Goal: Transaction & Acquisition: Obtain resource

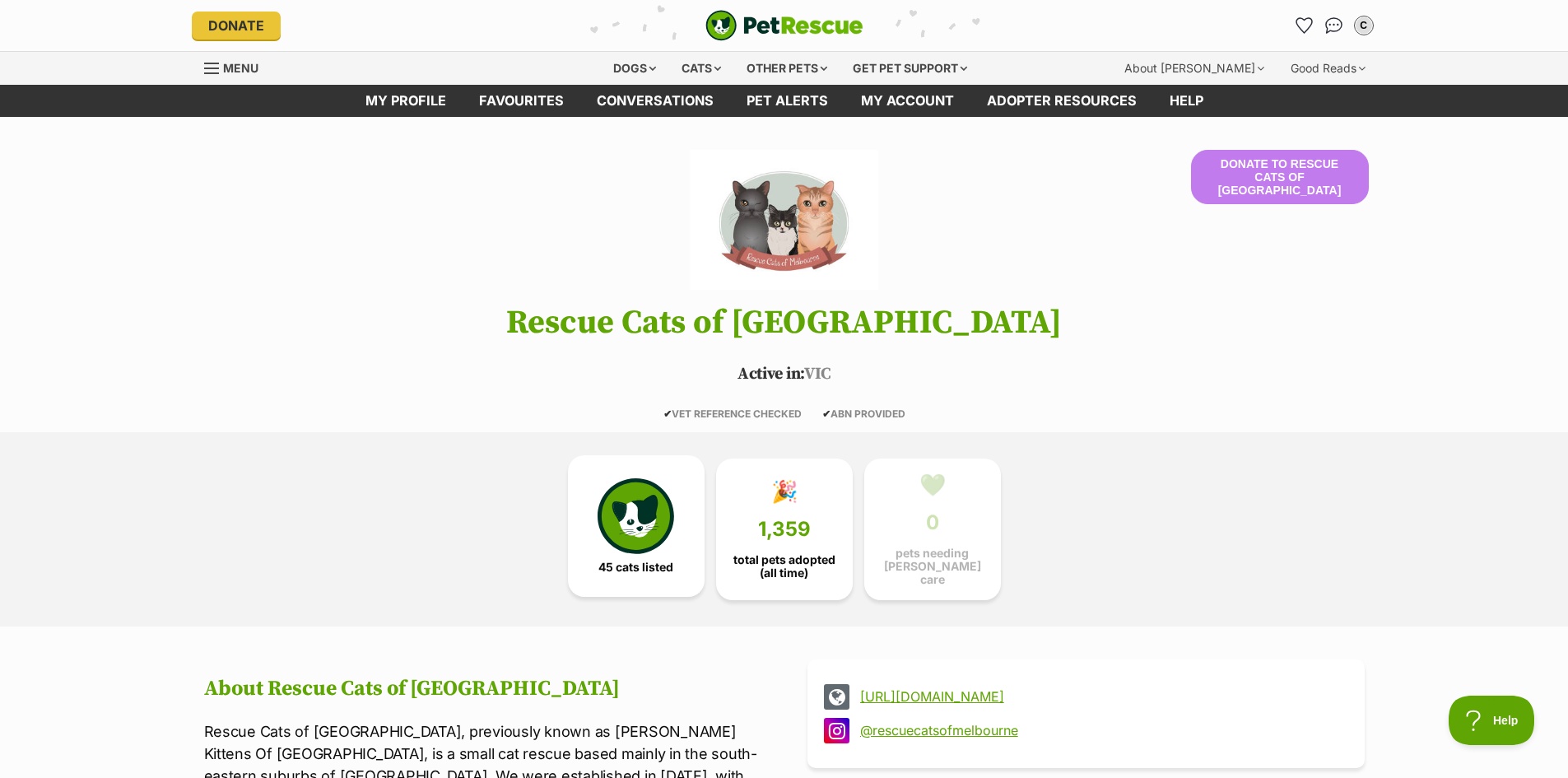
click at [619, 539] on img at bounding box center [636, 516] width 76 height 76
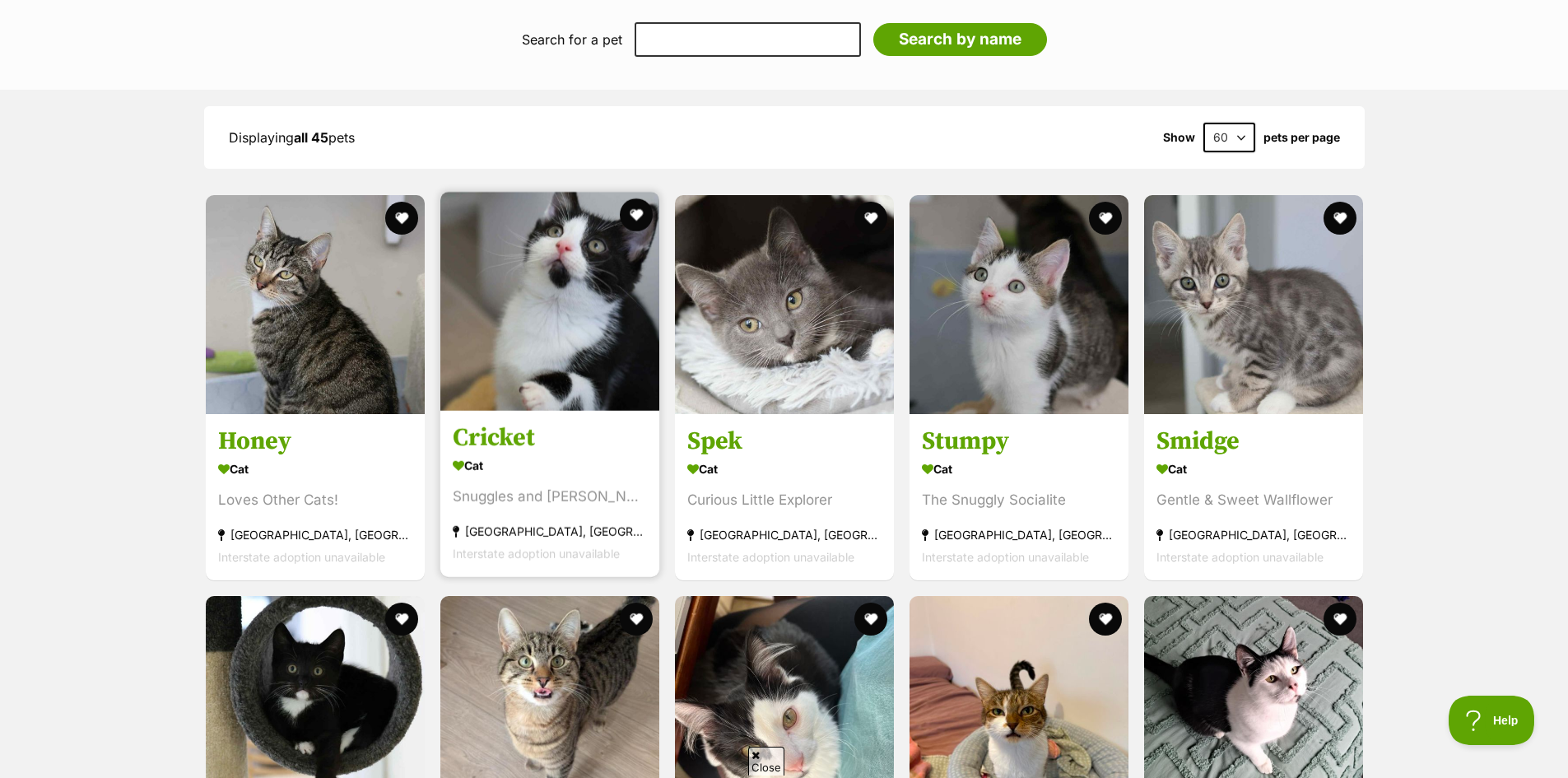
scroll to position [1738, 0]
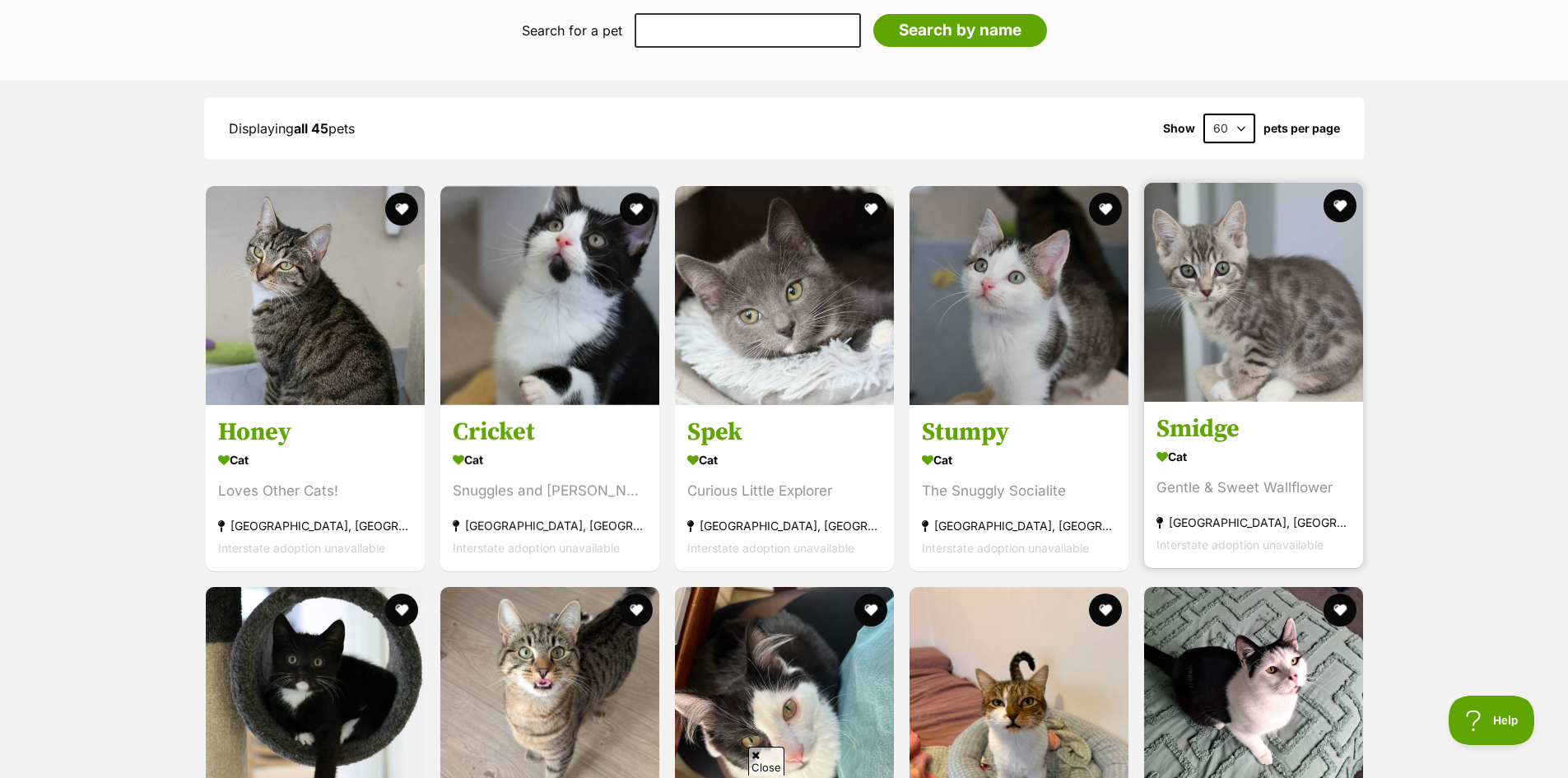
click at [1279, 462] on div "Cat" at bounding box center [1254, 456] width 195 height 24
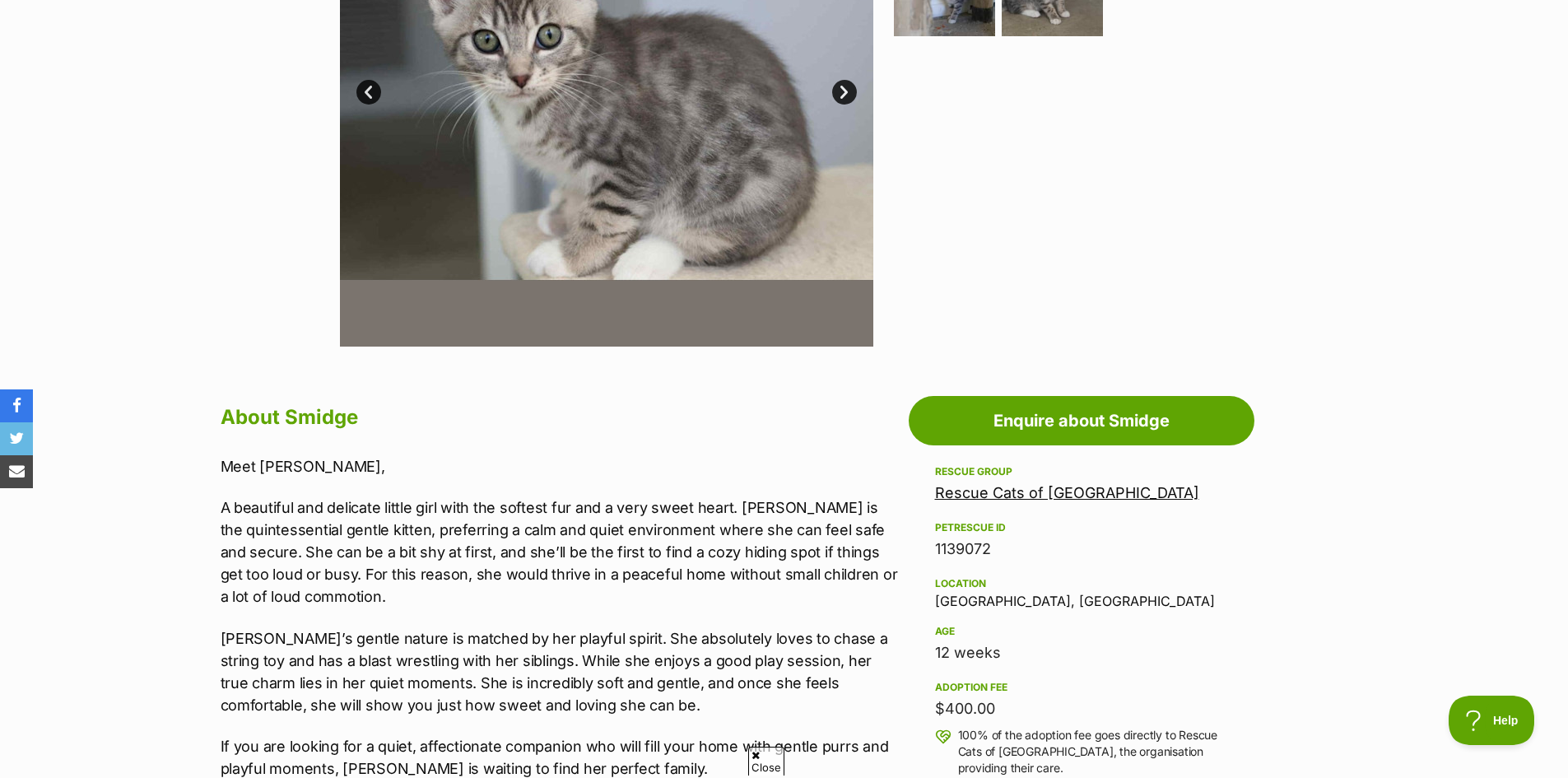
scroll to position [576, 0]
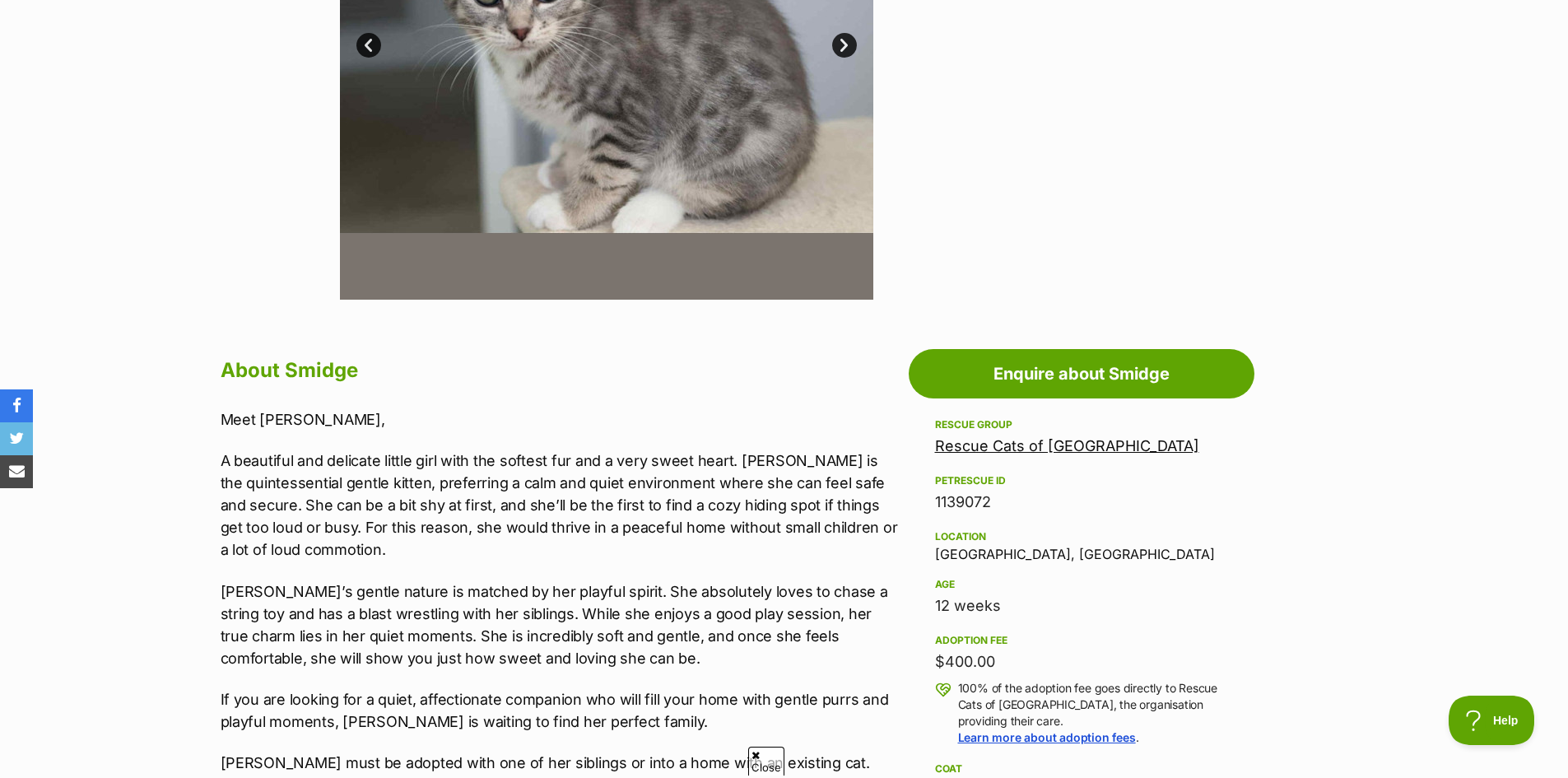
drag, startPoint x: 1455, startPoint y: 498, endPoint x: 1460, endPoint y: 486, distance: 13.0
click at [1460, 486] on section "Home > Rescue pet search > Adopt a cat > Cats available for adoption Smidge Gen…" at bounding box center [784, 630] width 1568 height 2129
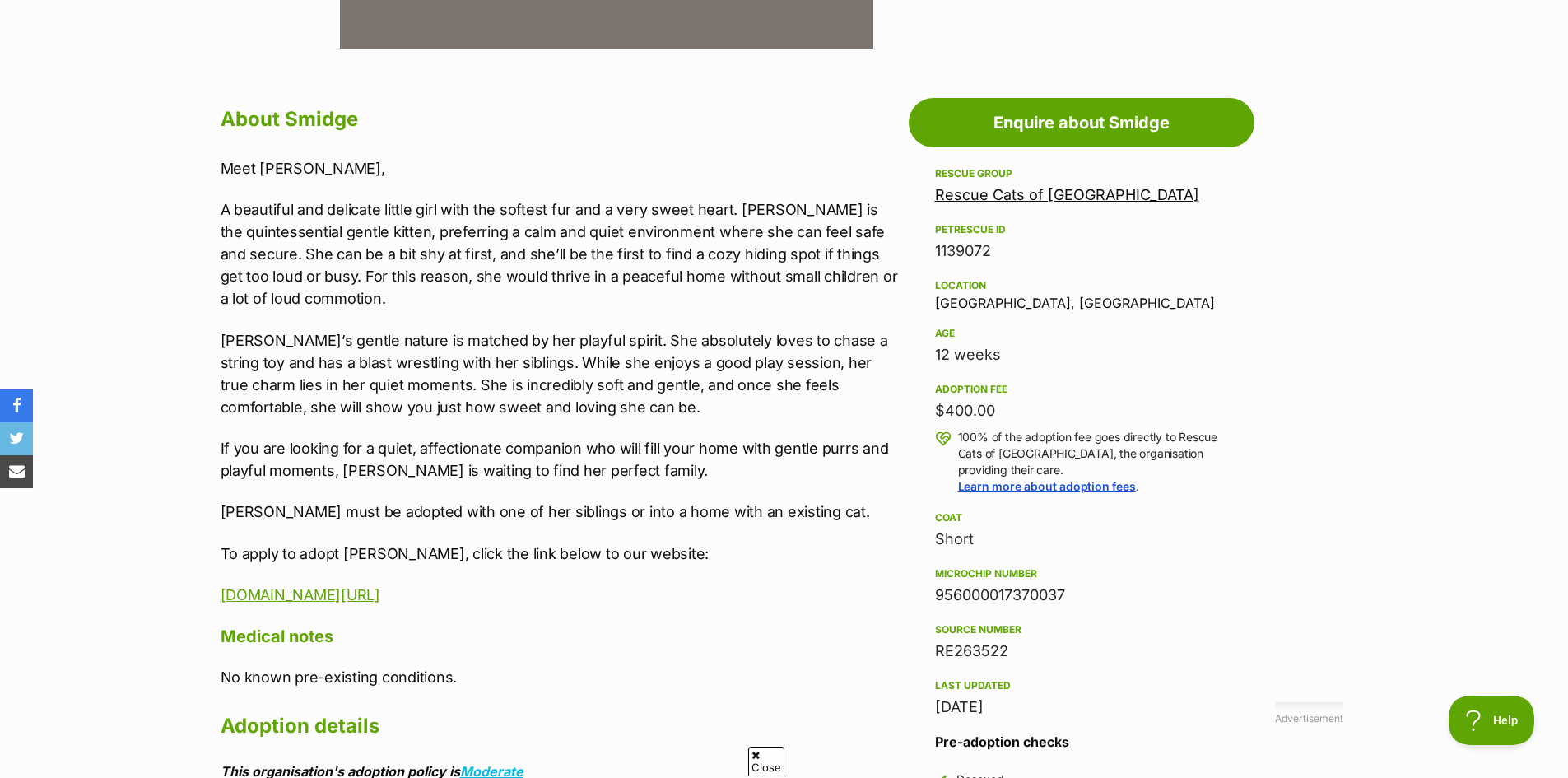
scroll to position [823, 0]
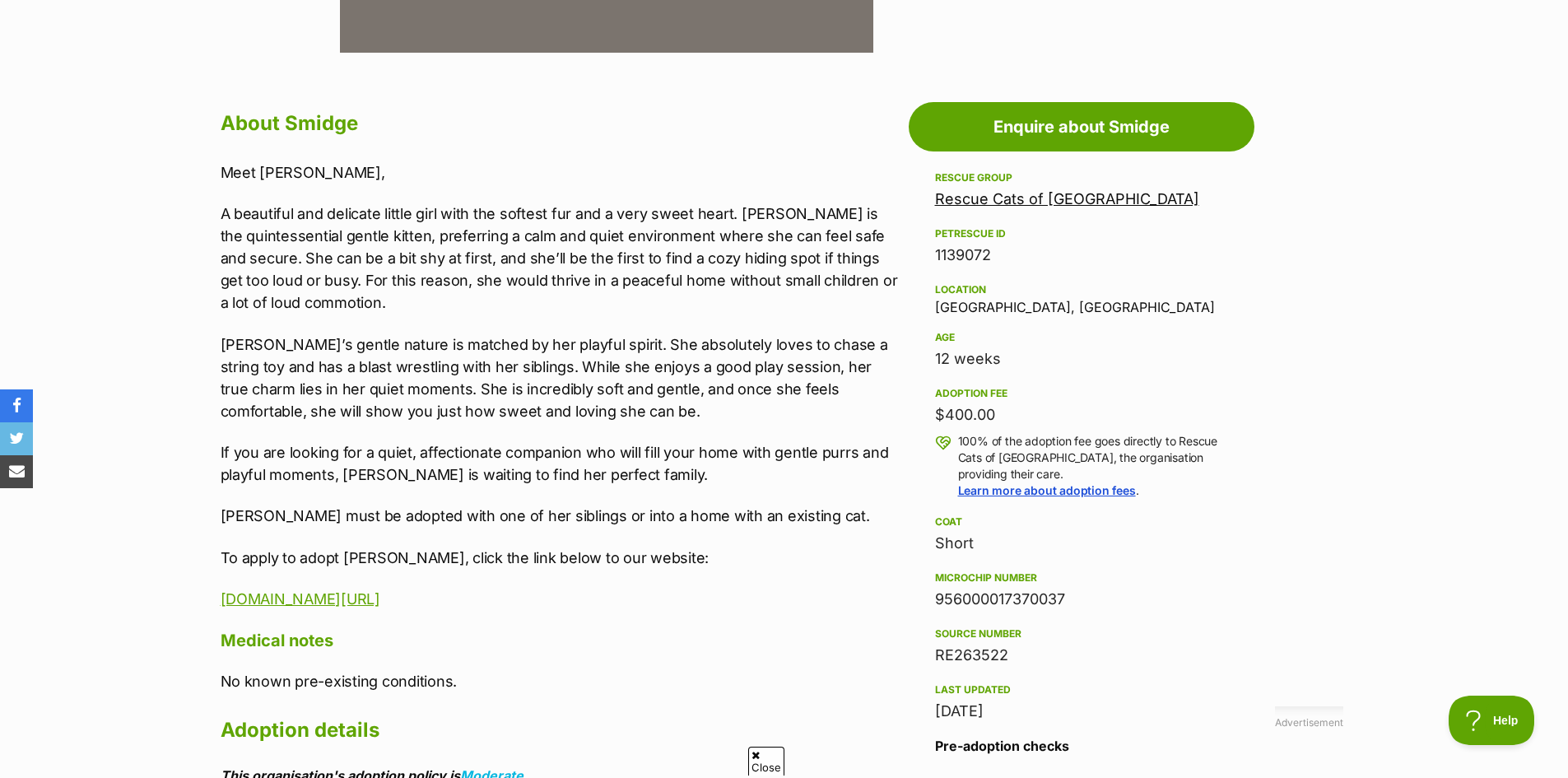
click at [1112, 325] on div "Rescue group Rescue Cats of Melbourne PetRescue ID 1139072 Location Rowville, V…" at bounding box center [1082, 445] width 293 height 554
